Goal: Task Accomplishment & Management: Complete application form

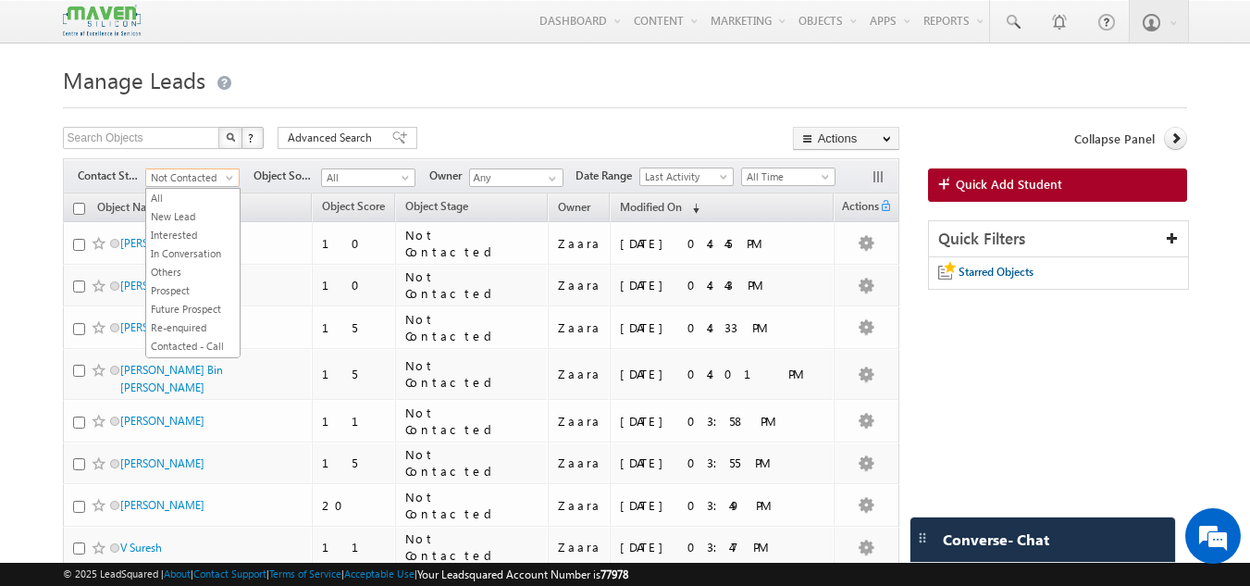
scroll to position [402, 0]
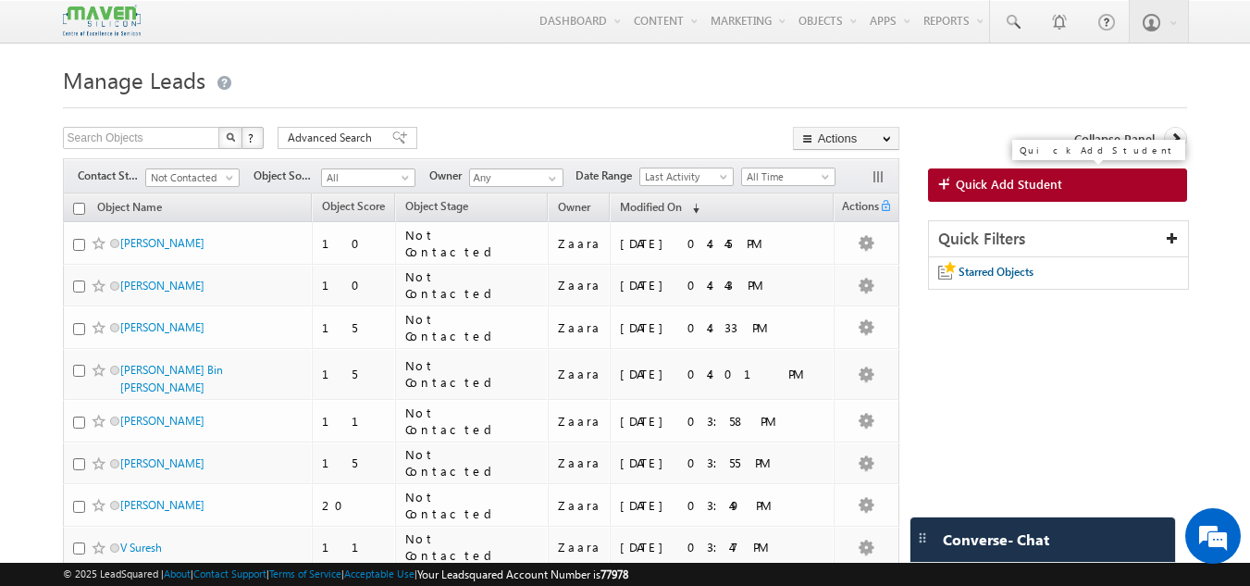
click at [1013, 194] on link "Quick Add Student" at bounding box center [1058, 184] width 260 height 33
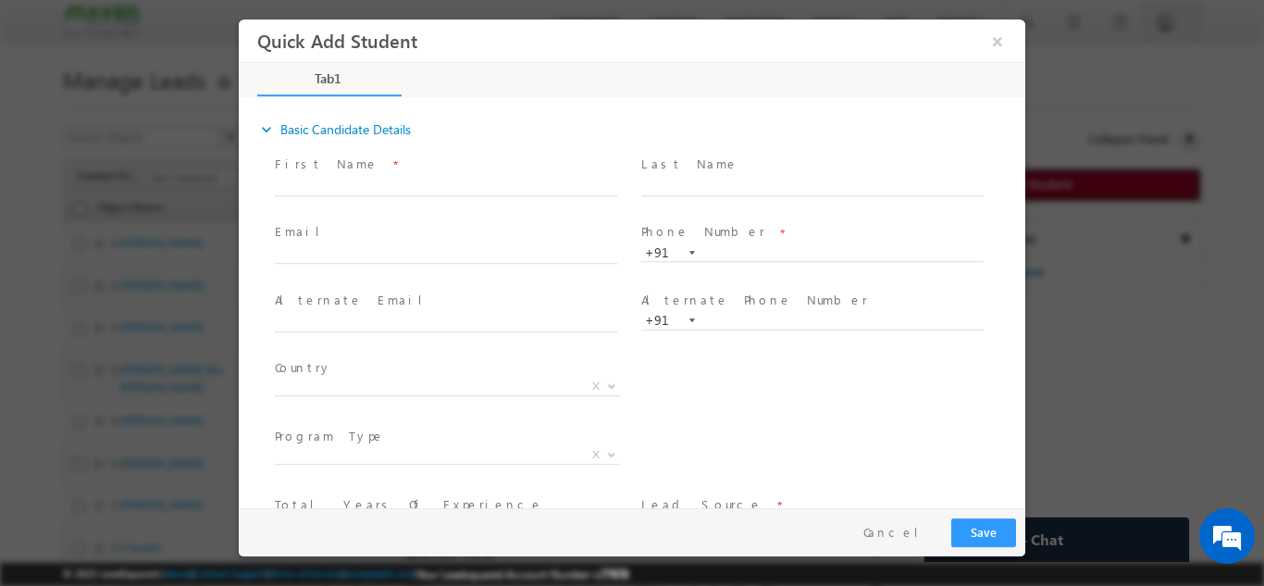
scroll to position [0, 0]
click at [713, 254] on input "text" at bounding box center [812, 252] width 342 height 19
type input "8746982749"
click at [719, 212] on span at bounding box center [811, 204] width 341 height 20
click at [1000, 45] on button "×" at bounding box center [997, 40] width 31 height 34
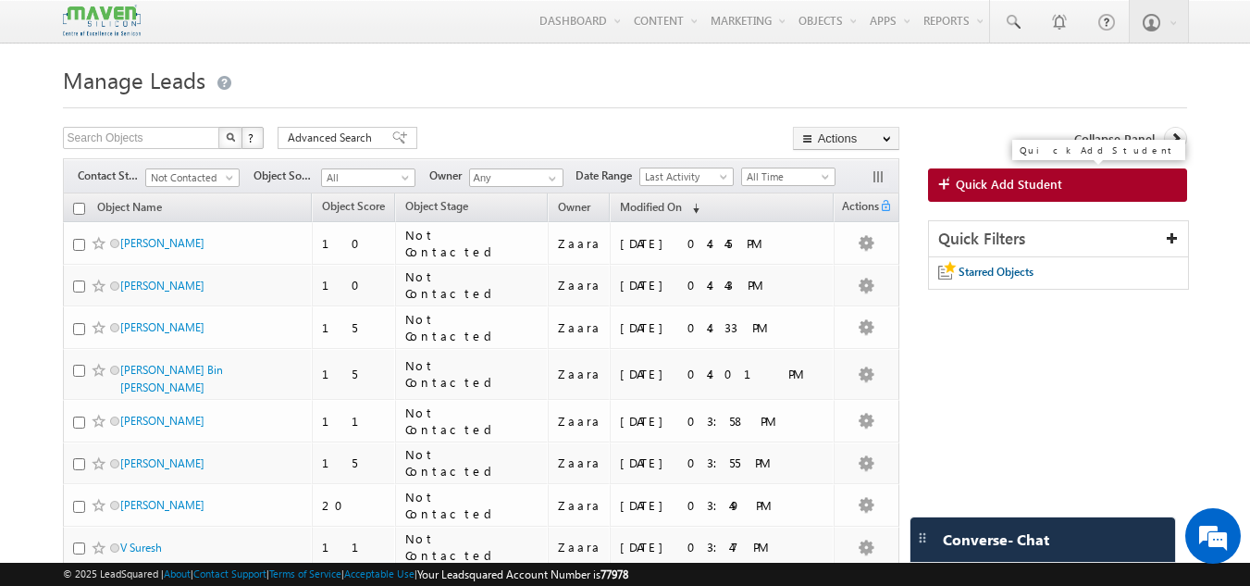
click at [995, 182] on span "Quick Add Student" at bounding box center [1009, 184] width 106 height 17
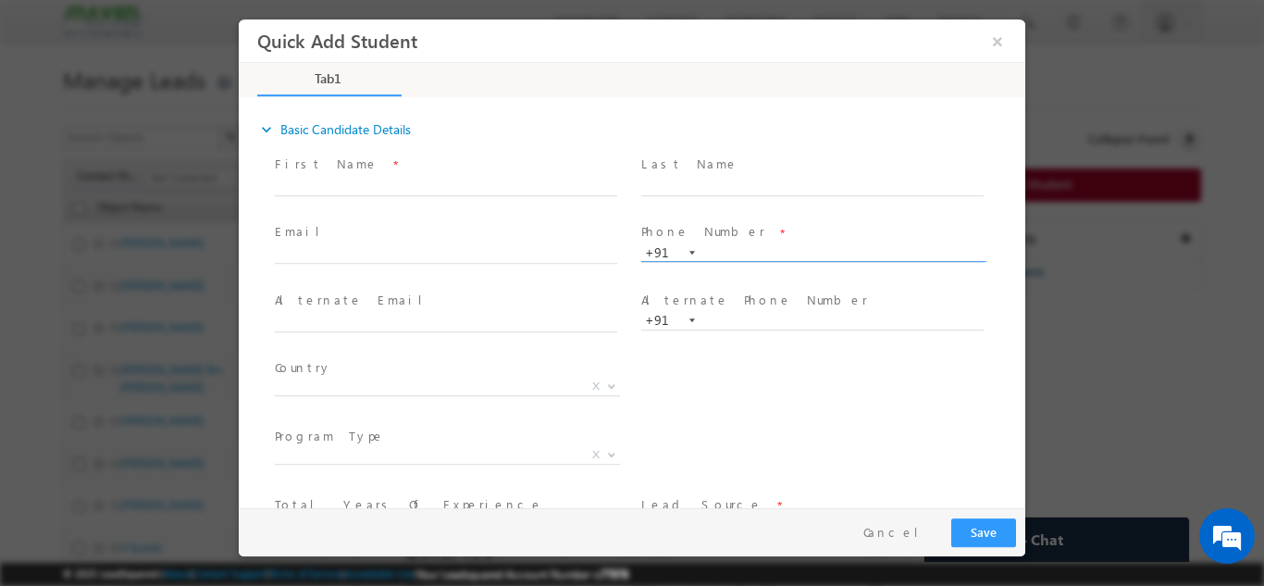
click at [722, 253] on input "text" at bounding box center [812, 252] width 342 height 19
type input "9505091874"
click at [741, 237] on span "Phone Number *" at bounding box center [811, 232] width 341 height 20
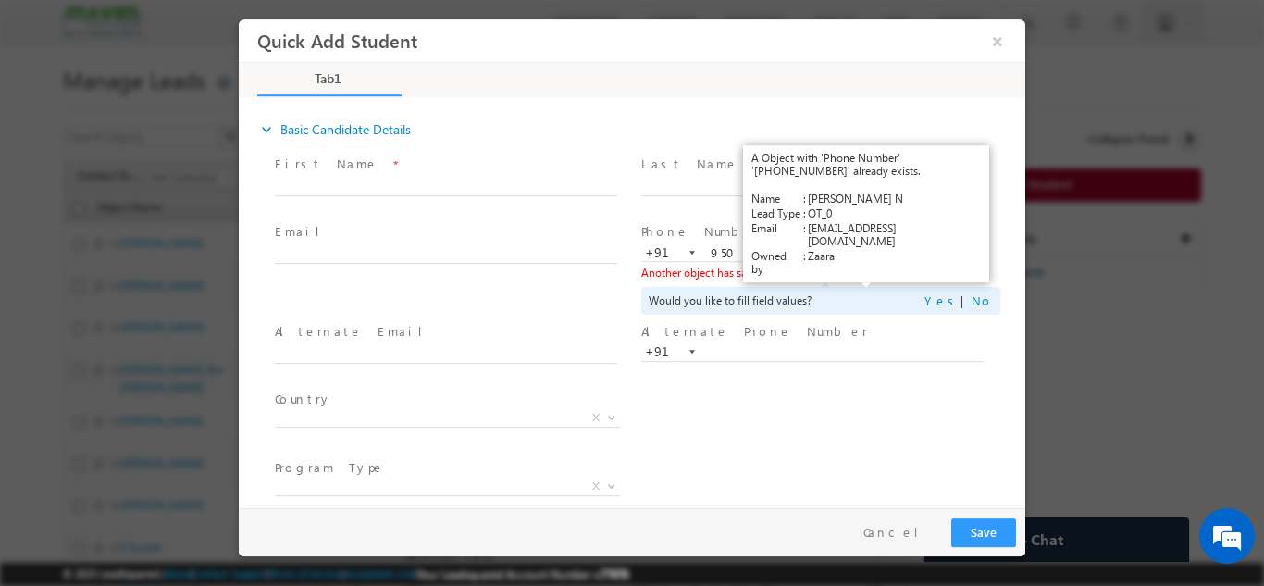
click at [855, 276] on link "View Details" at bounding box center [866, 272] width 57 height 12
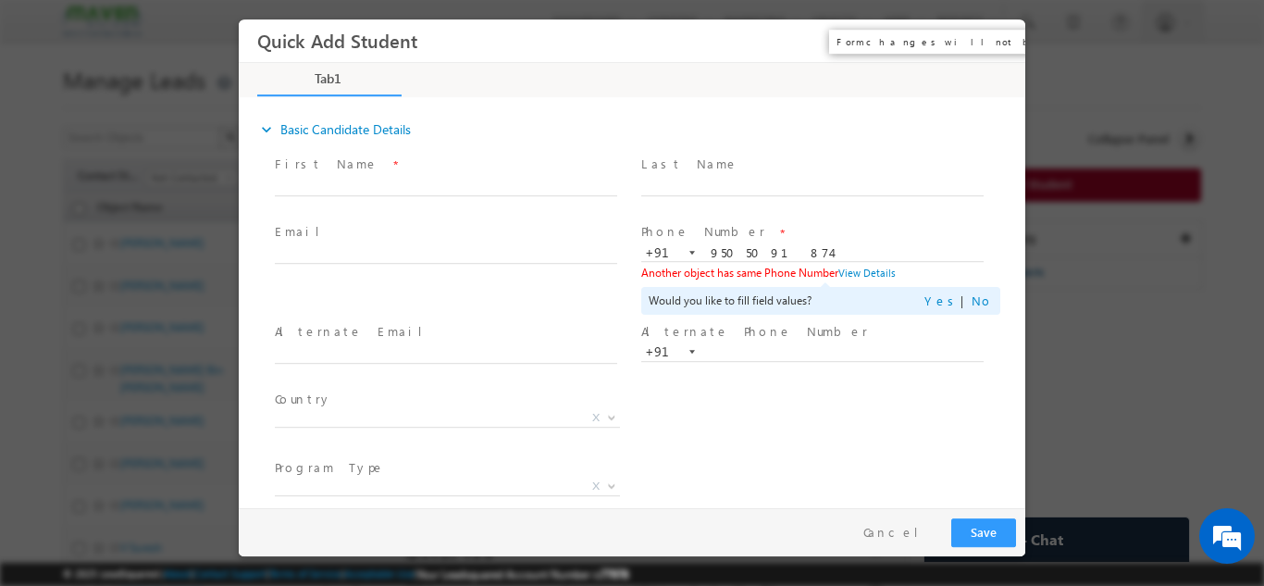
click at [994, 41] on button "×" at bounding box center [997, 40] width 31 height 34
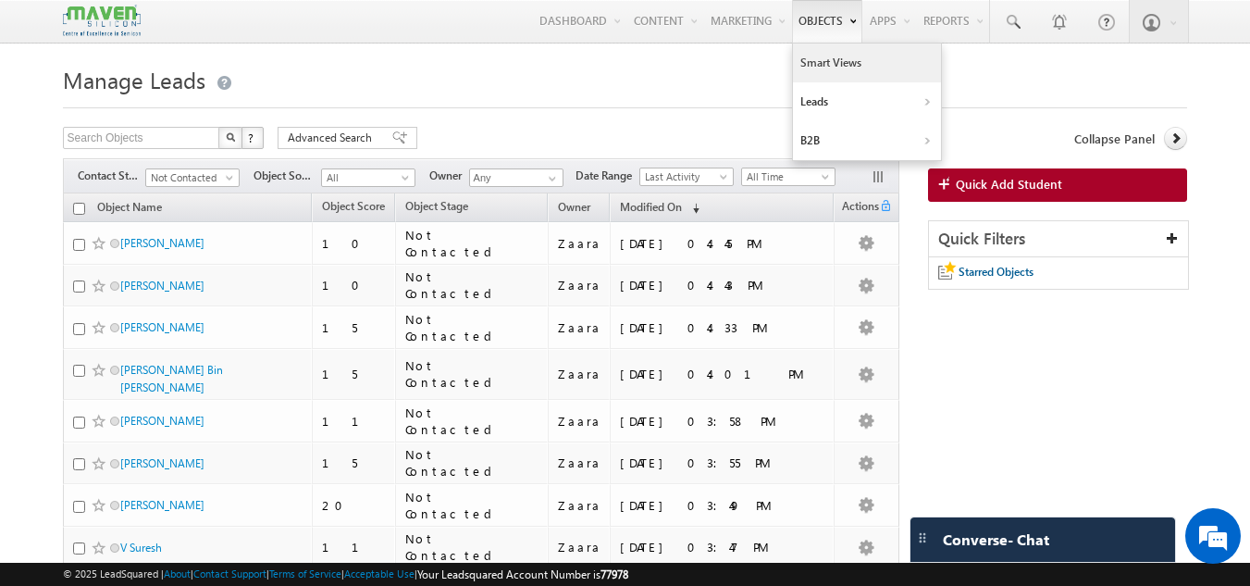
click at [826, 70] on link "Smart Views" at bounding box center [867, 62] width 148 height 39
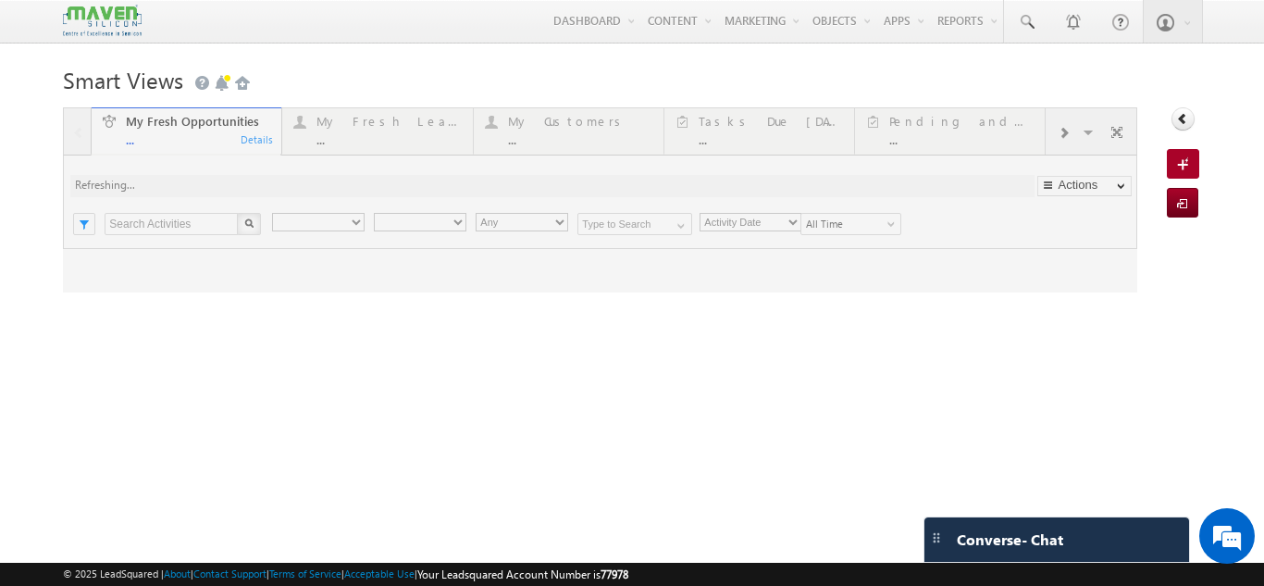
type input "Current User"
